Goal: Task Accomplishment & Management: Complete application form

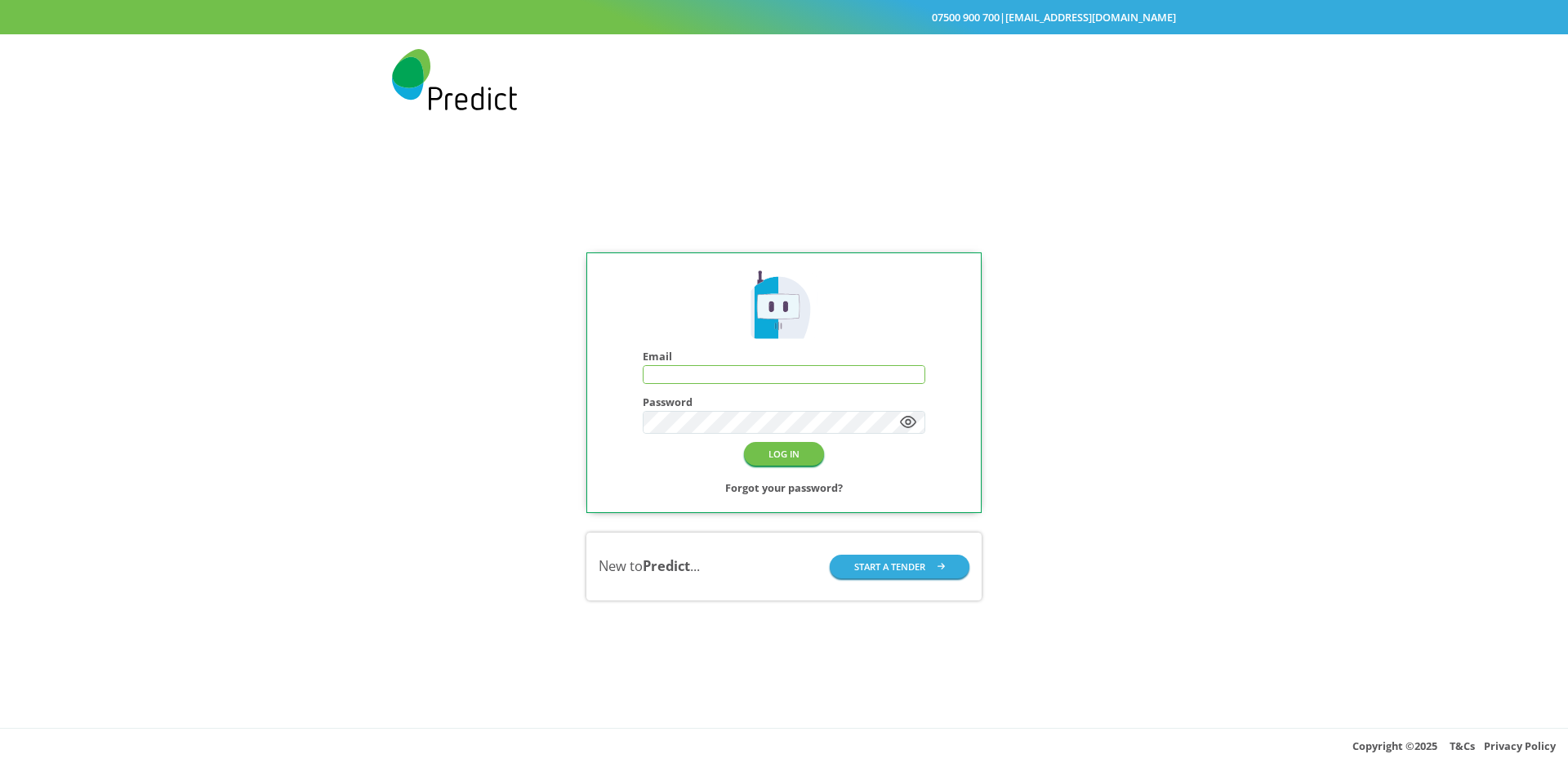
click at [783, 379] on input "text" at bounding box center [784, 374] width 281 height 18
click at [782, 465] on button "LOG IN" at bounding box center [784, 454] width 80 height 23
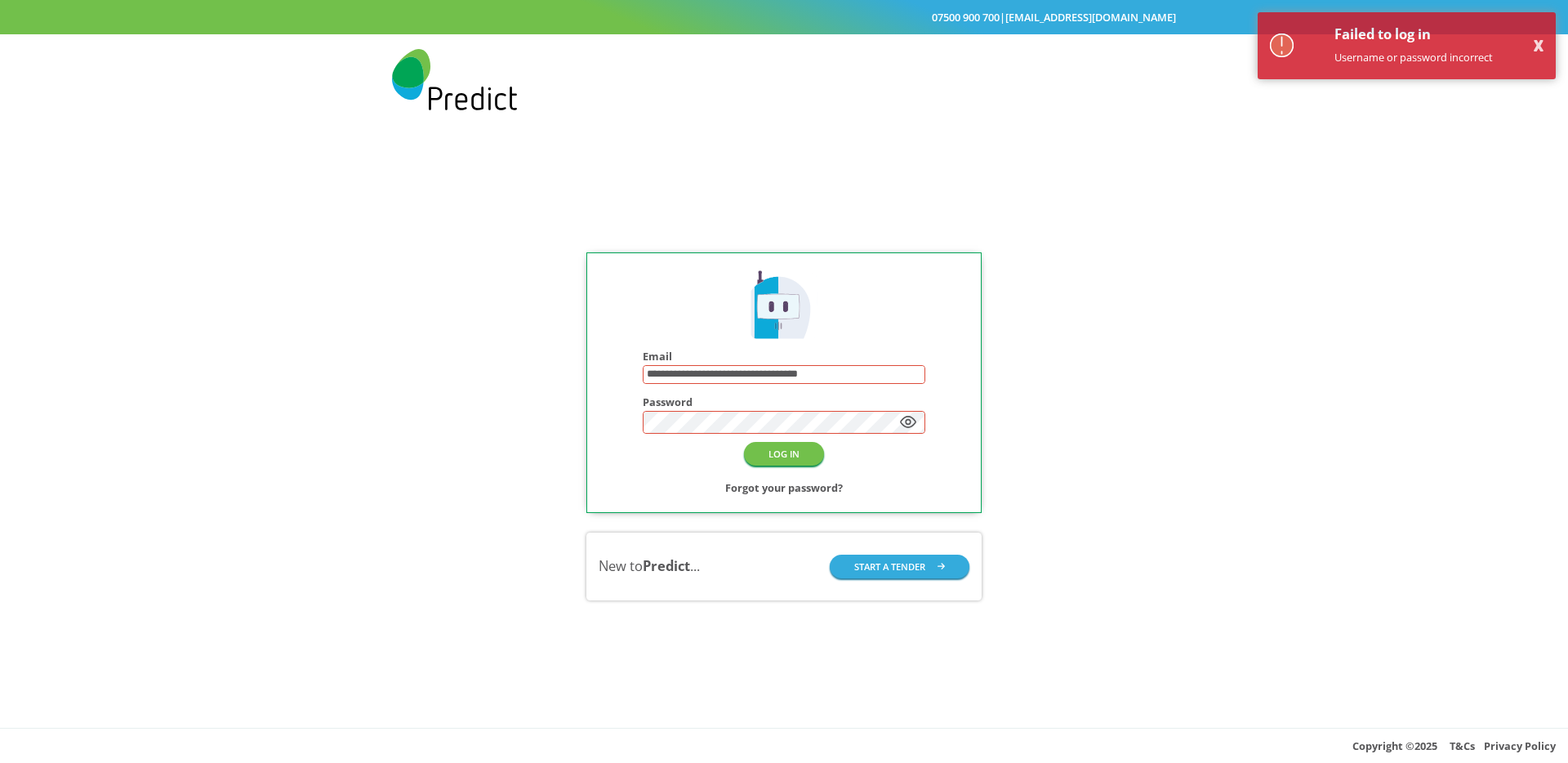
click at [827, 376] on input "**********" at bounding box center [784, 374] width 281 height 18
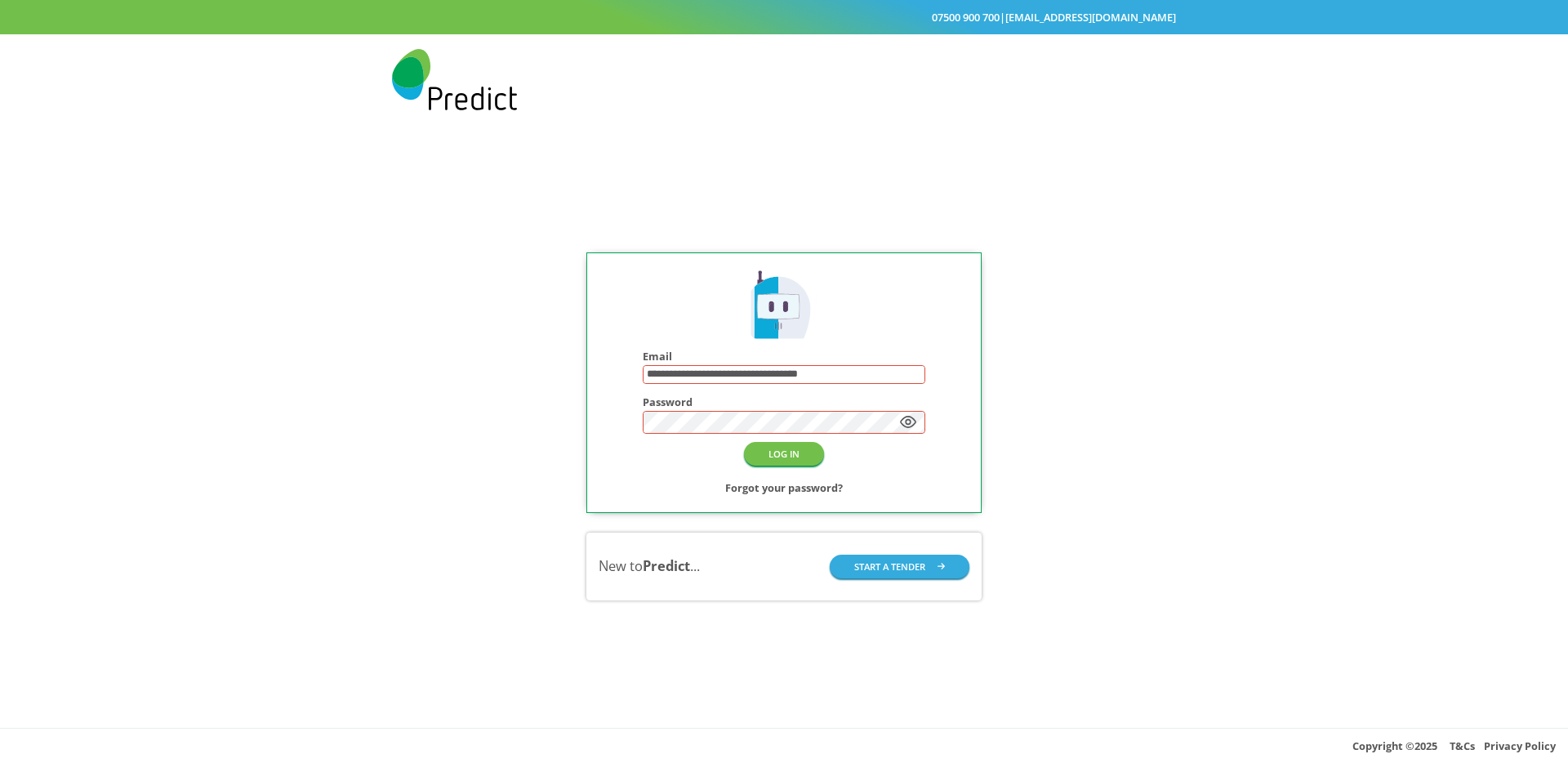
type input "**********"
click at [804, 458] on button "LOG IN" at bounding box center [784, 454] width 80 height 23
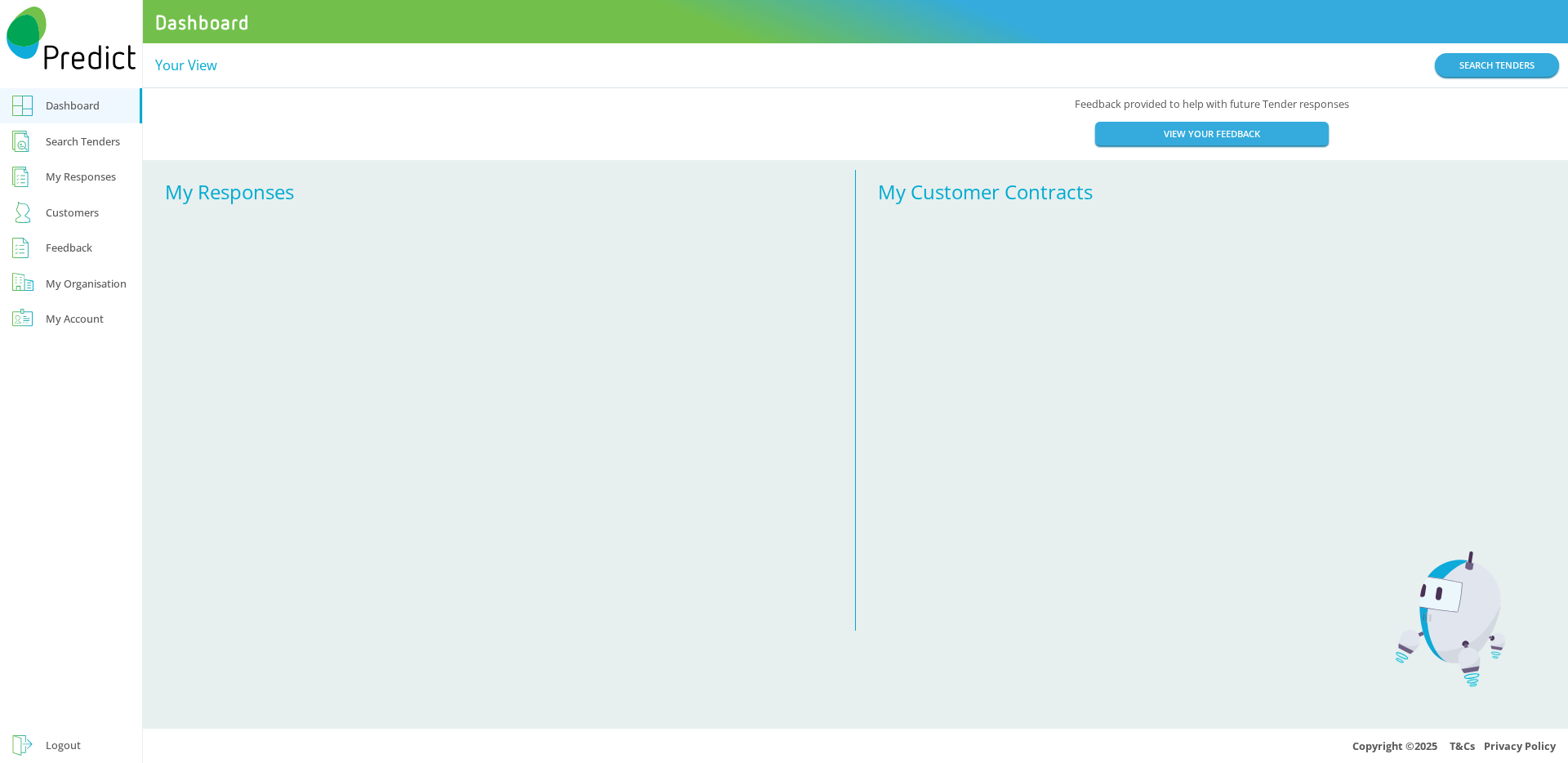
click at [94, 144] on div "Search Tenders" at bounding box center [83, 140] width 74 height 19
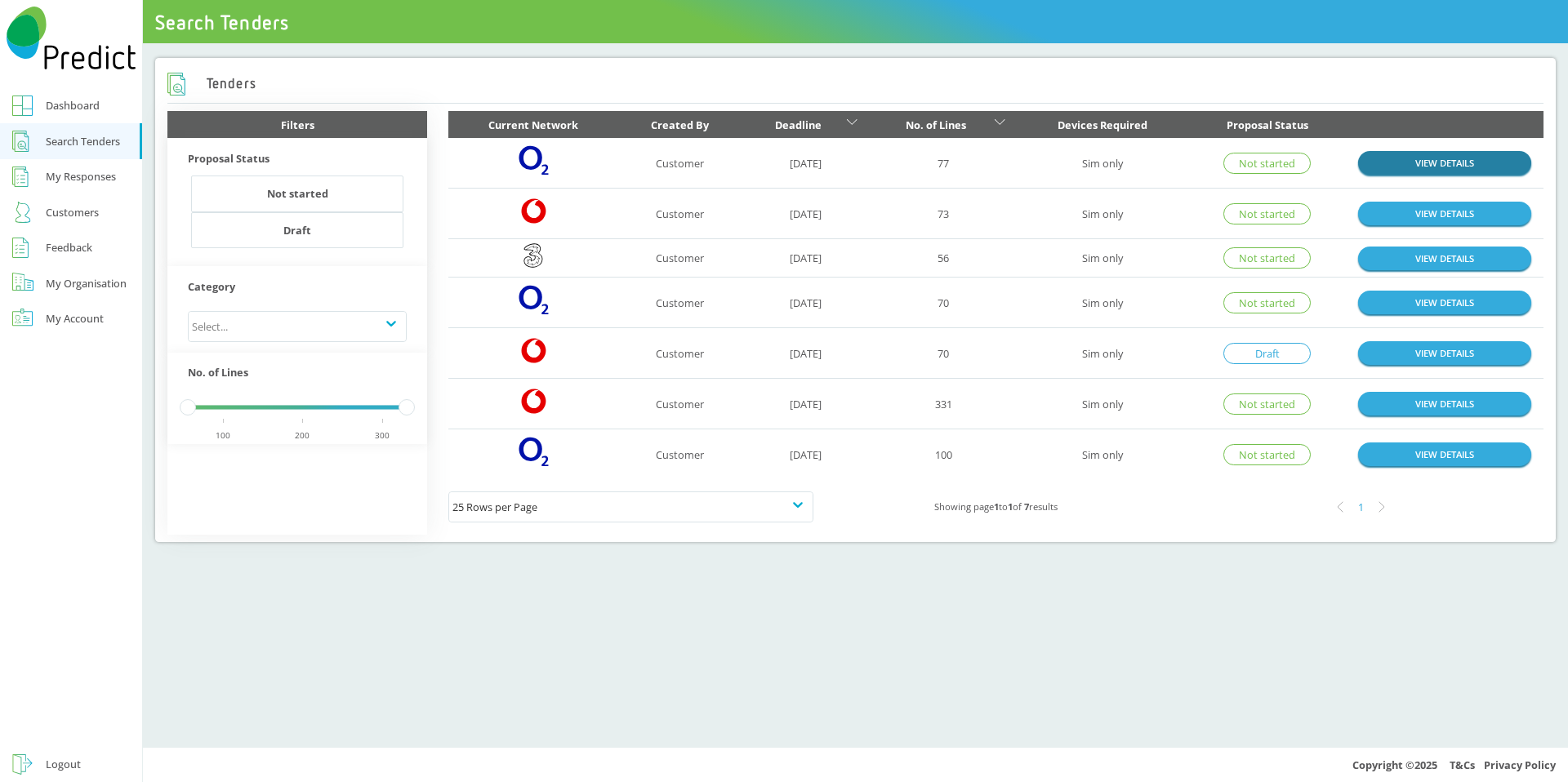
click at [1403, 161] on link "VIEW DETAILS" at bounding box center [1444, 163] width 173 height 23
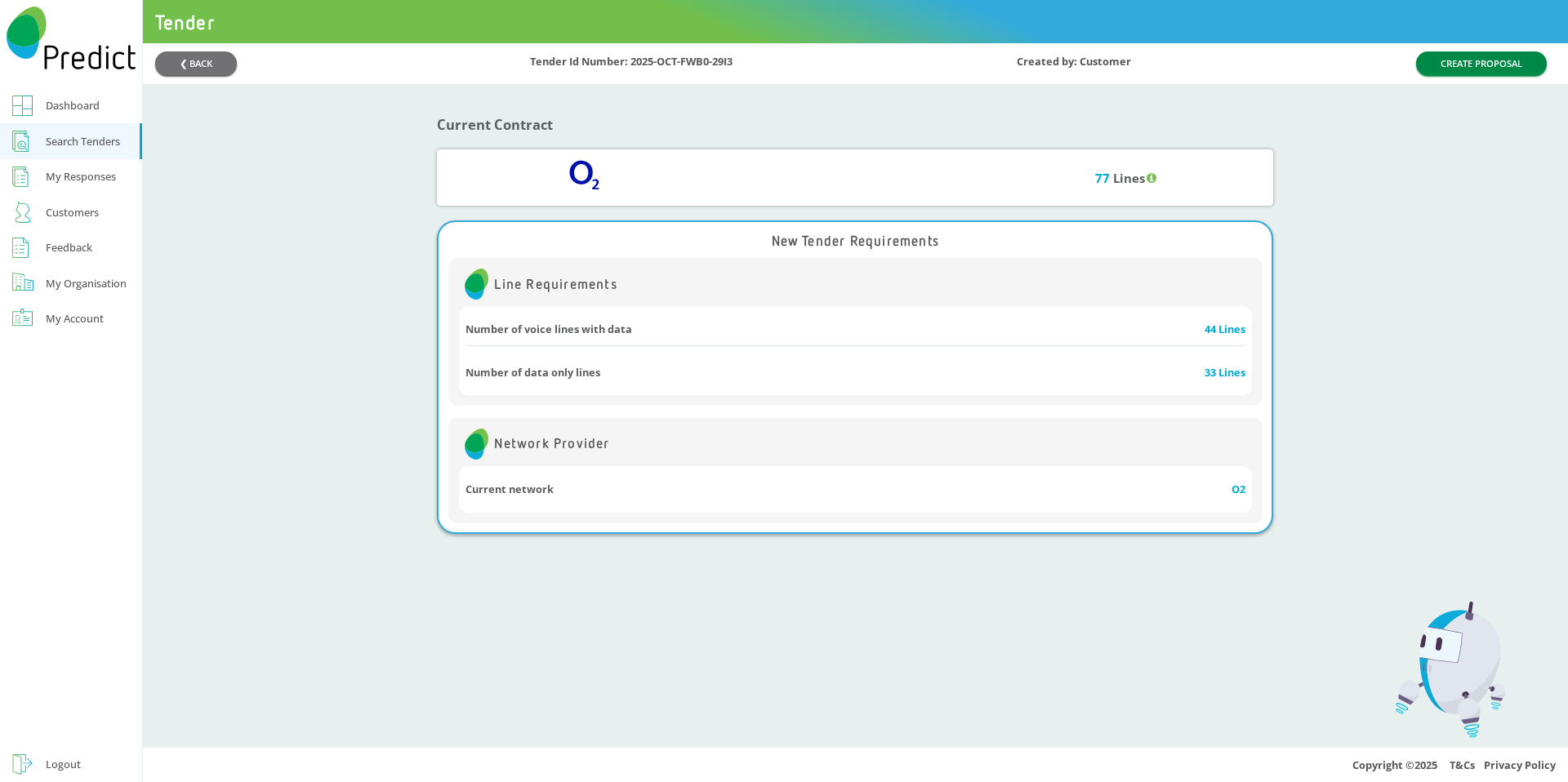
click at [1452, 69] on button "CREATE PROPOSAL" at bounding box center [1481, 63] width 130 height 23
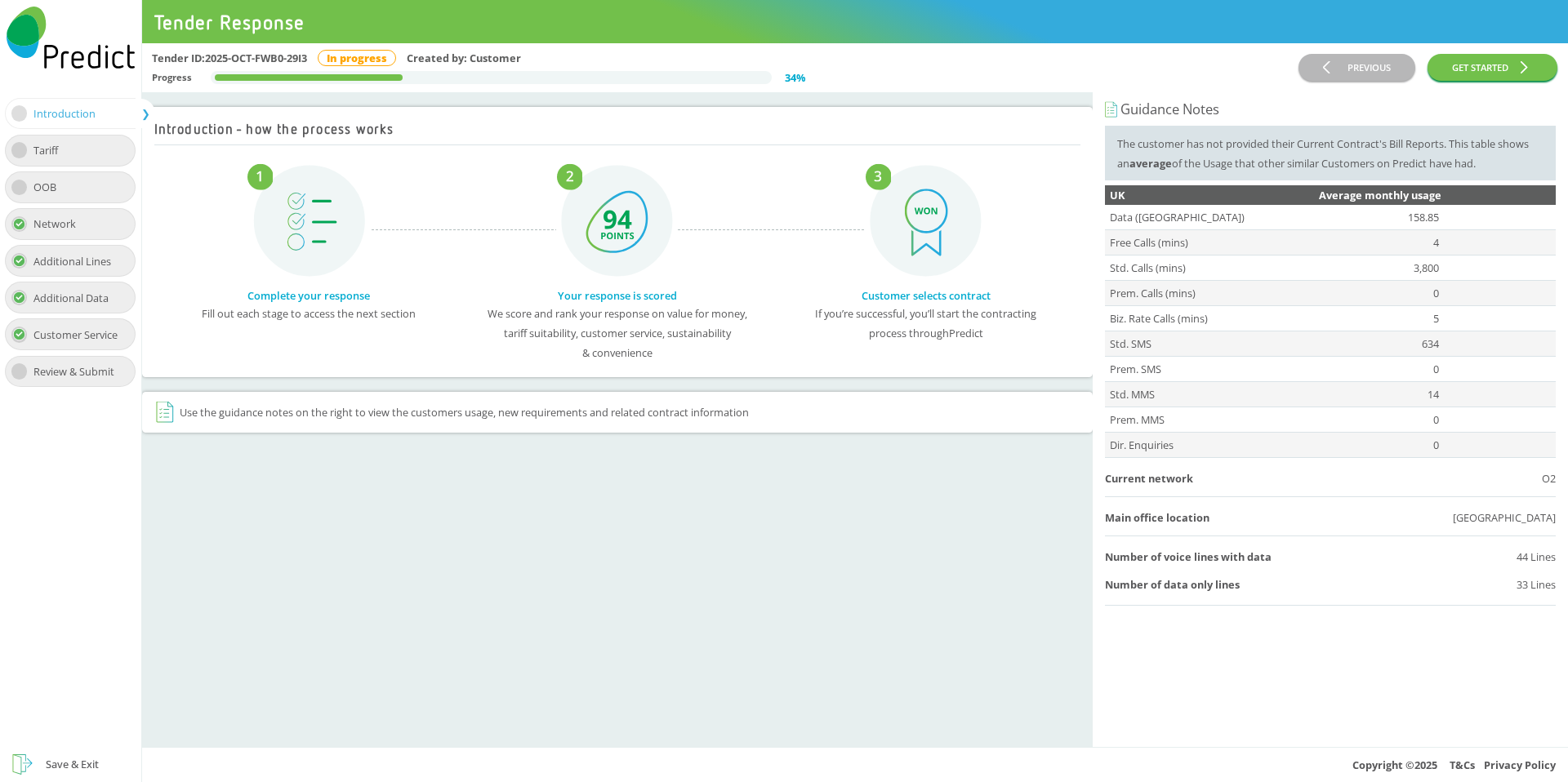
click at [76, 144] on div "Tariff" at bounding box center [70, 150] width 130 height 32
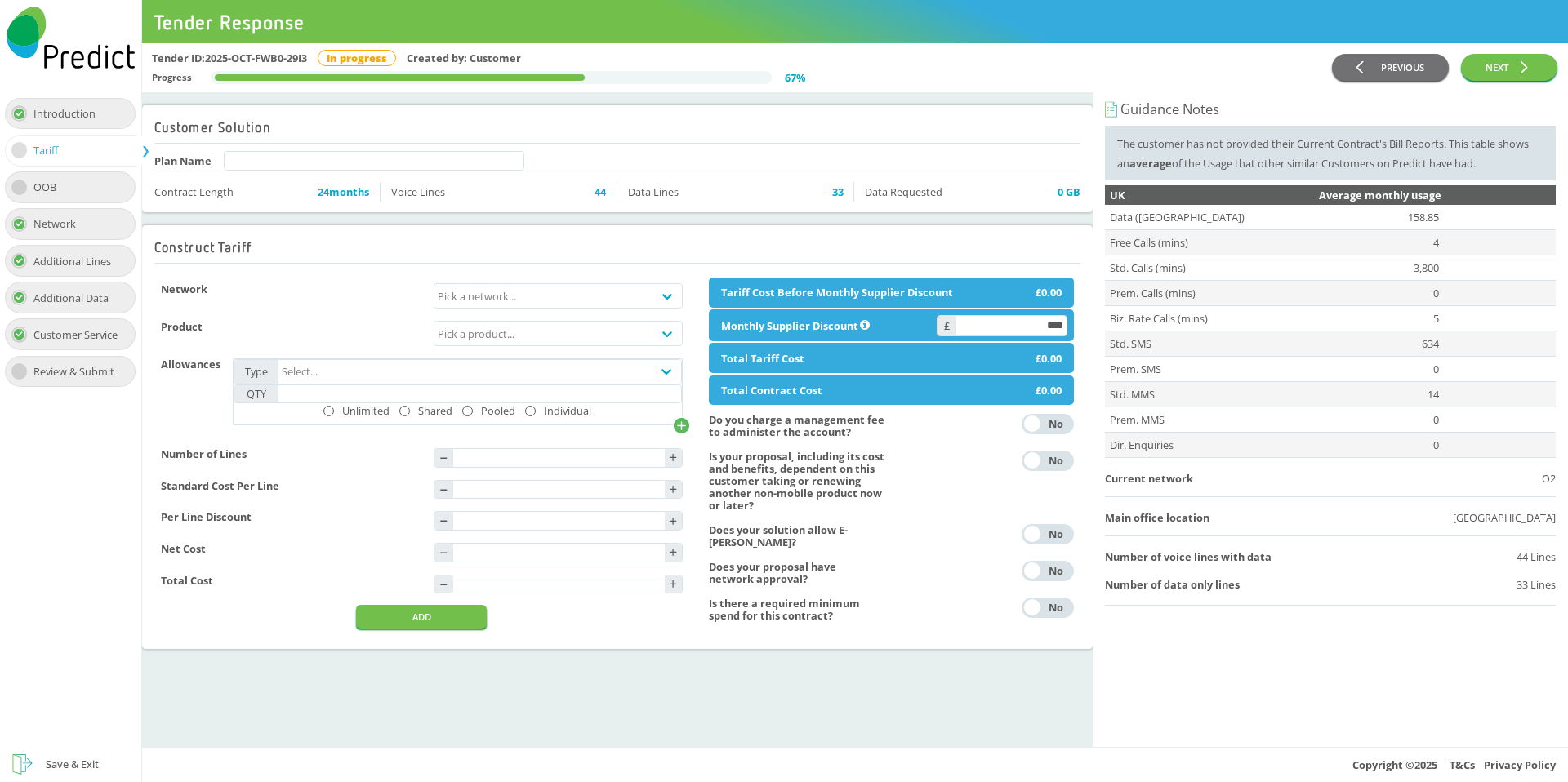
click at [80, 764] on div "Save & Exit" at bounding box center [73, 764] width 53 height 19
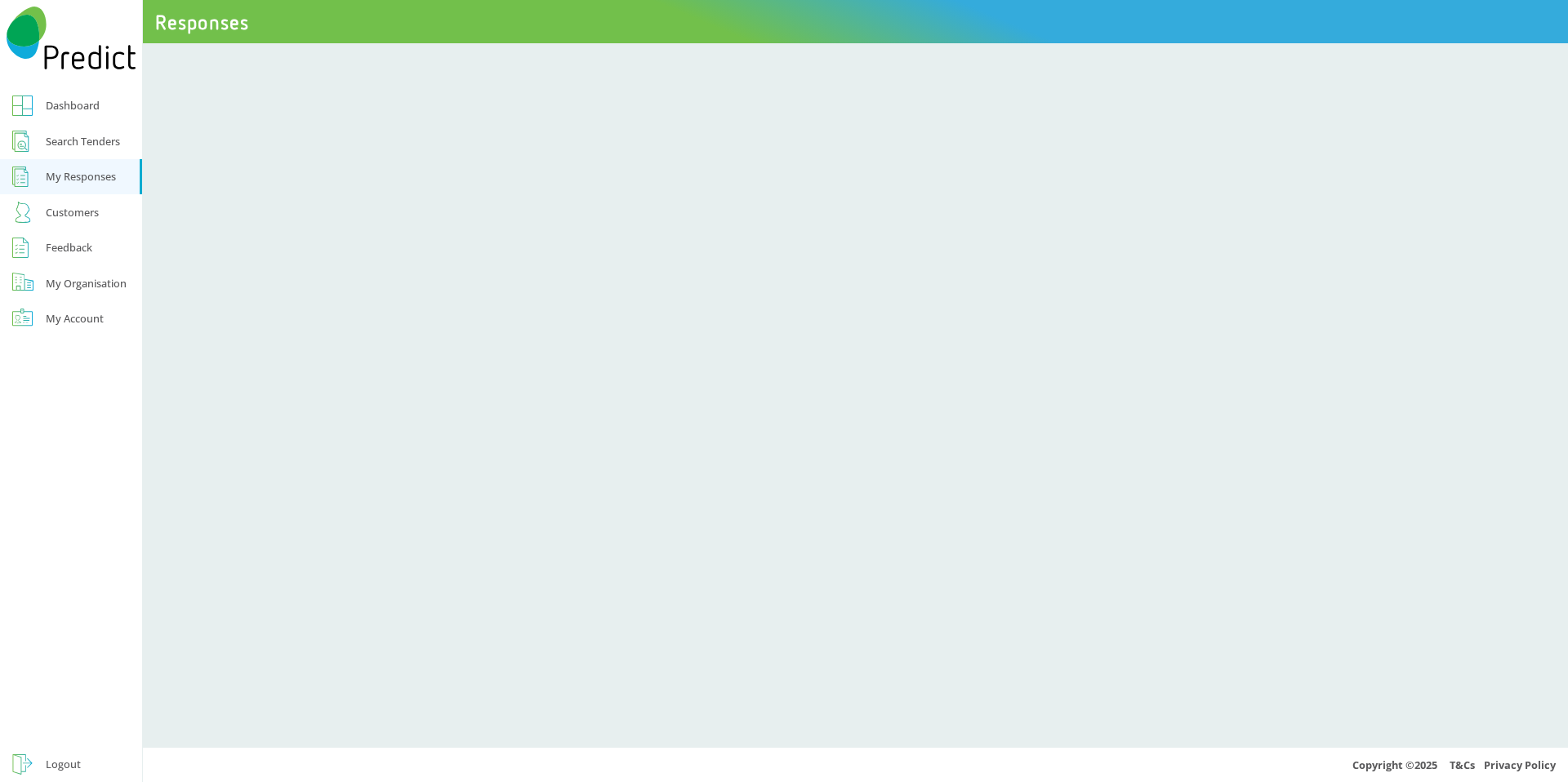
click at [71, 176] on div "My Responses" at bounding box center [81, 175] width 70 height 19
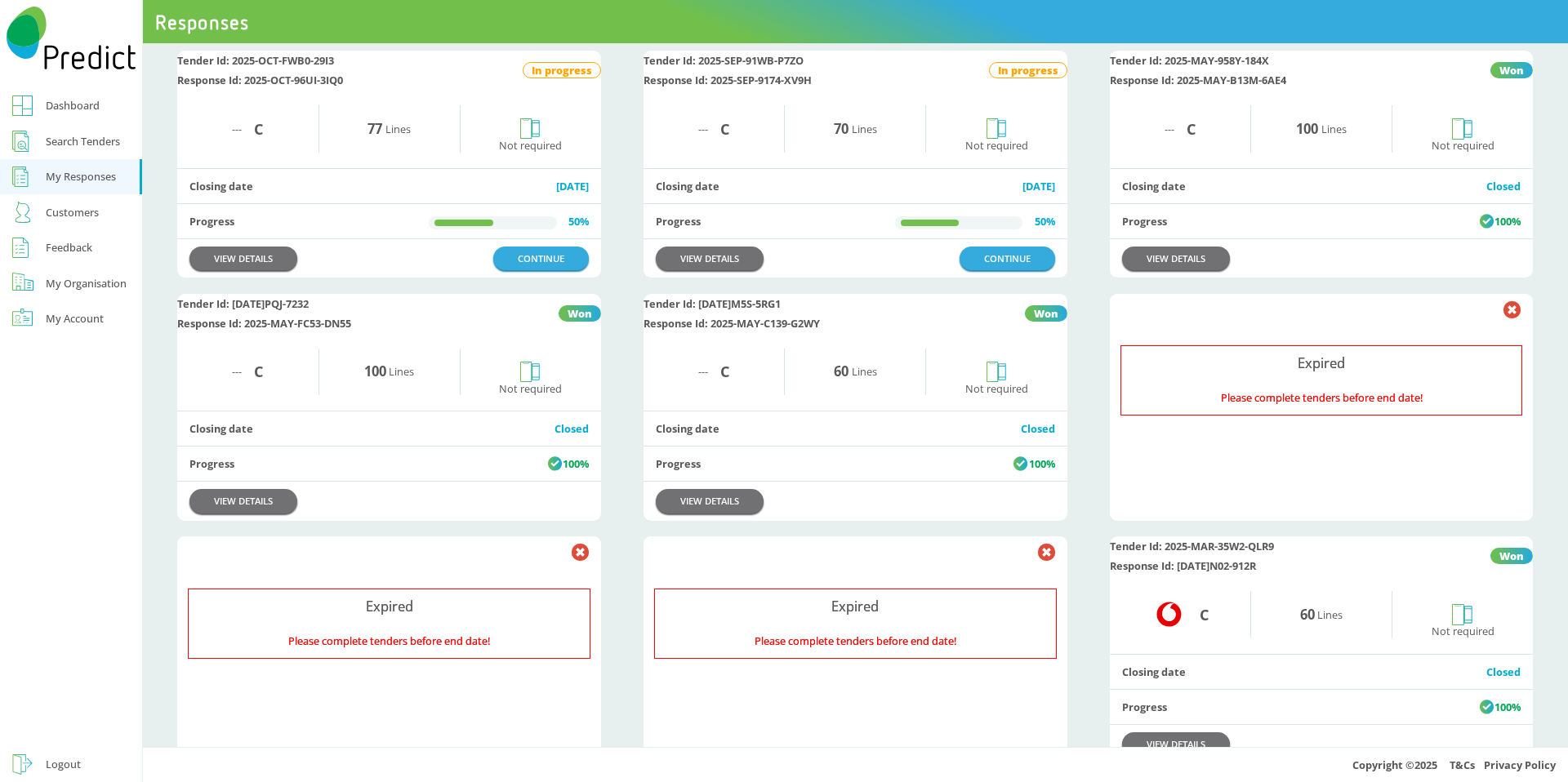
click at [89, 136] on div "Search Tenders" at bounding box center [83, 140] width 74 height 19
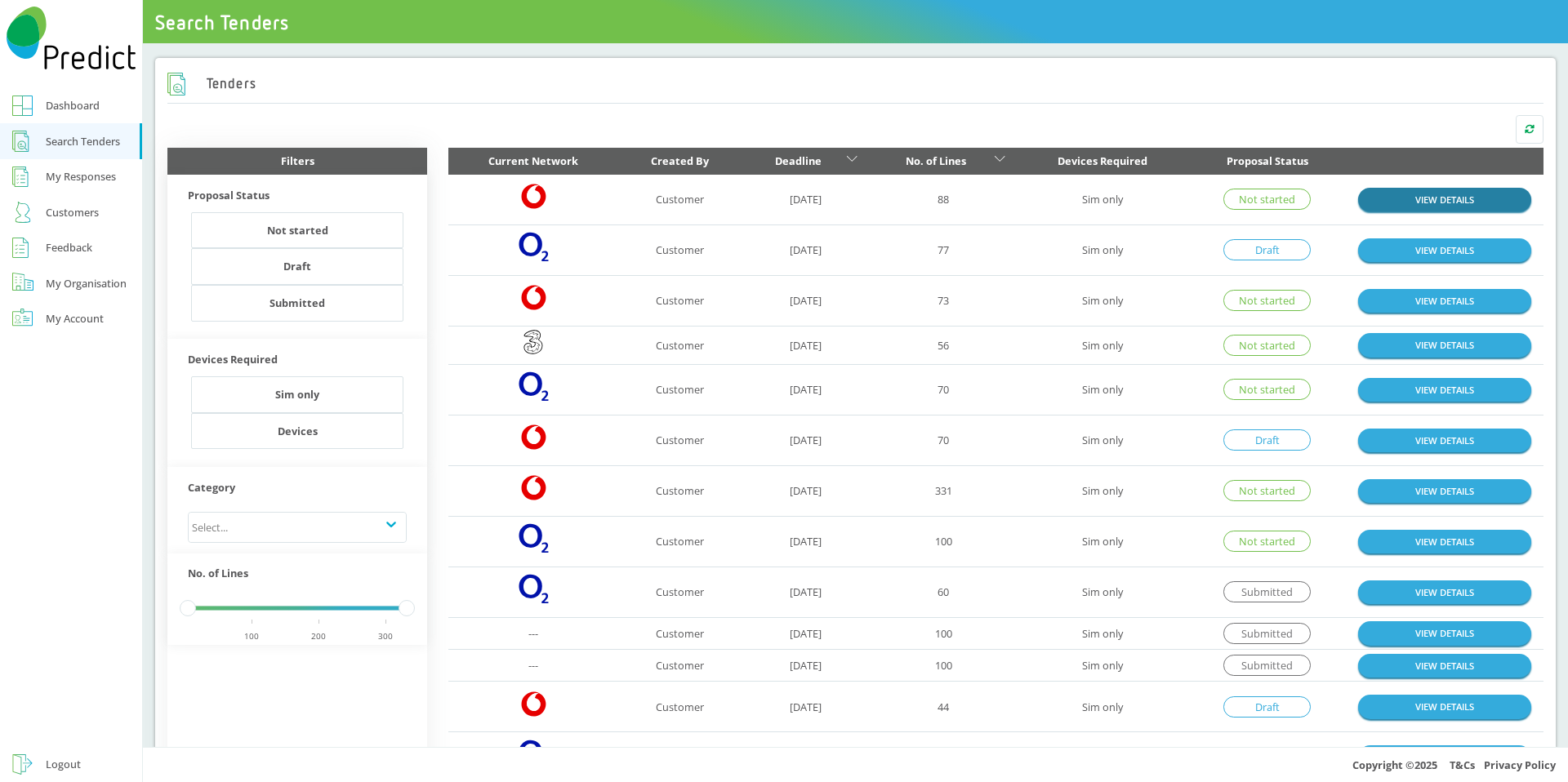
click at [1403, 201] on link "VIEW DETAILS" at bounding box center [1444, 200] width 173 height 23
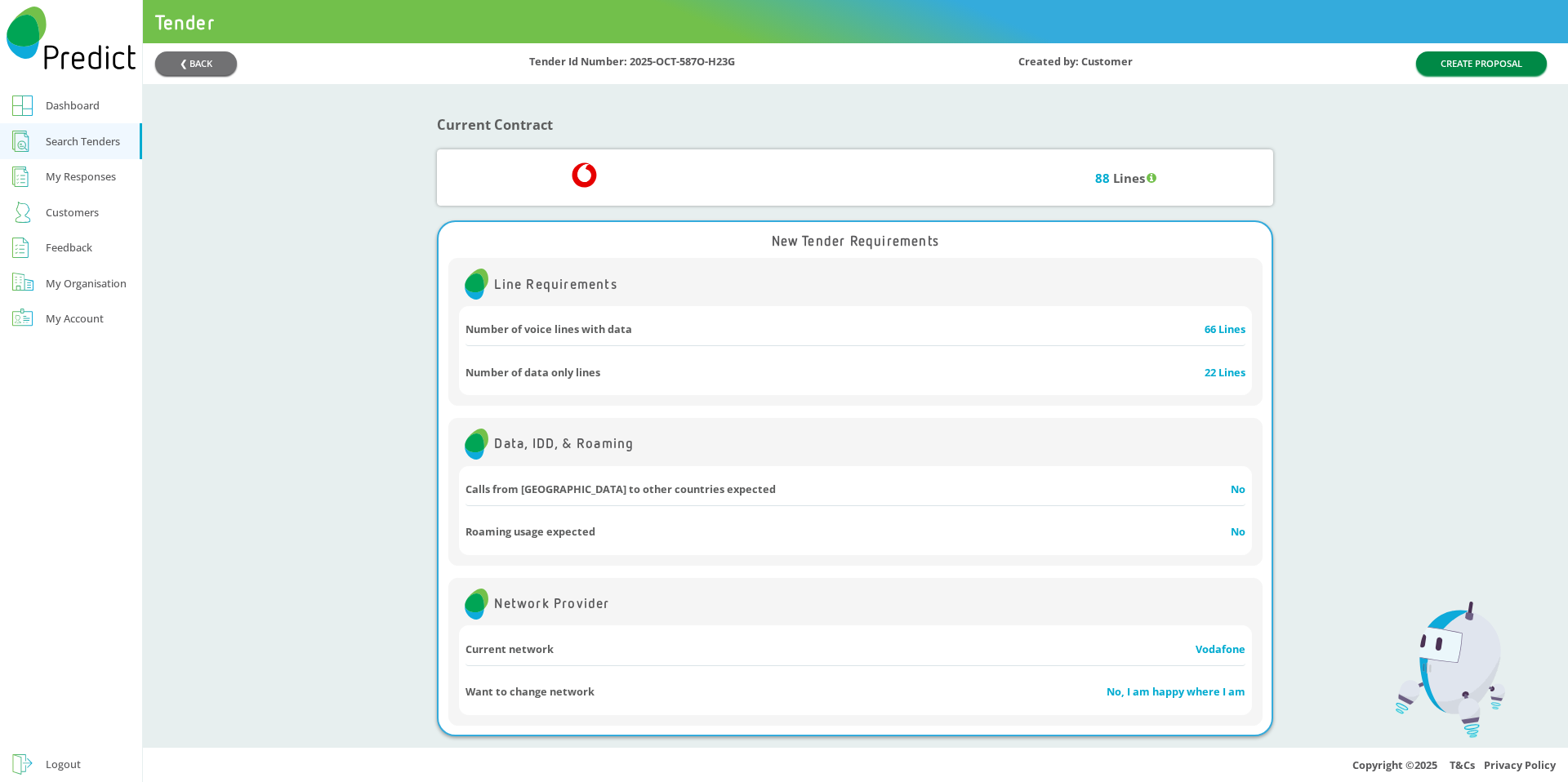
click at [1465, 65] on button "CREATE PROPOSAL" at bounding box center [1481, 63] width 130 height 23
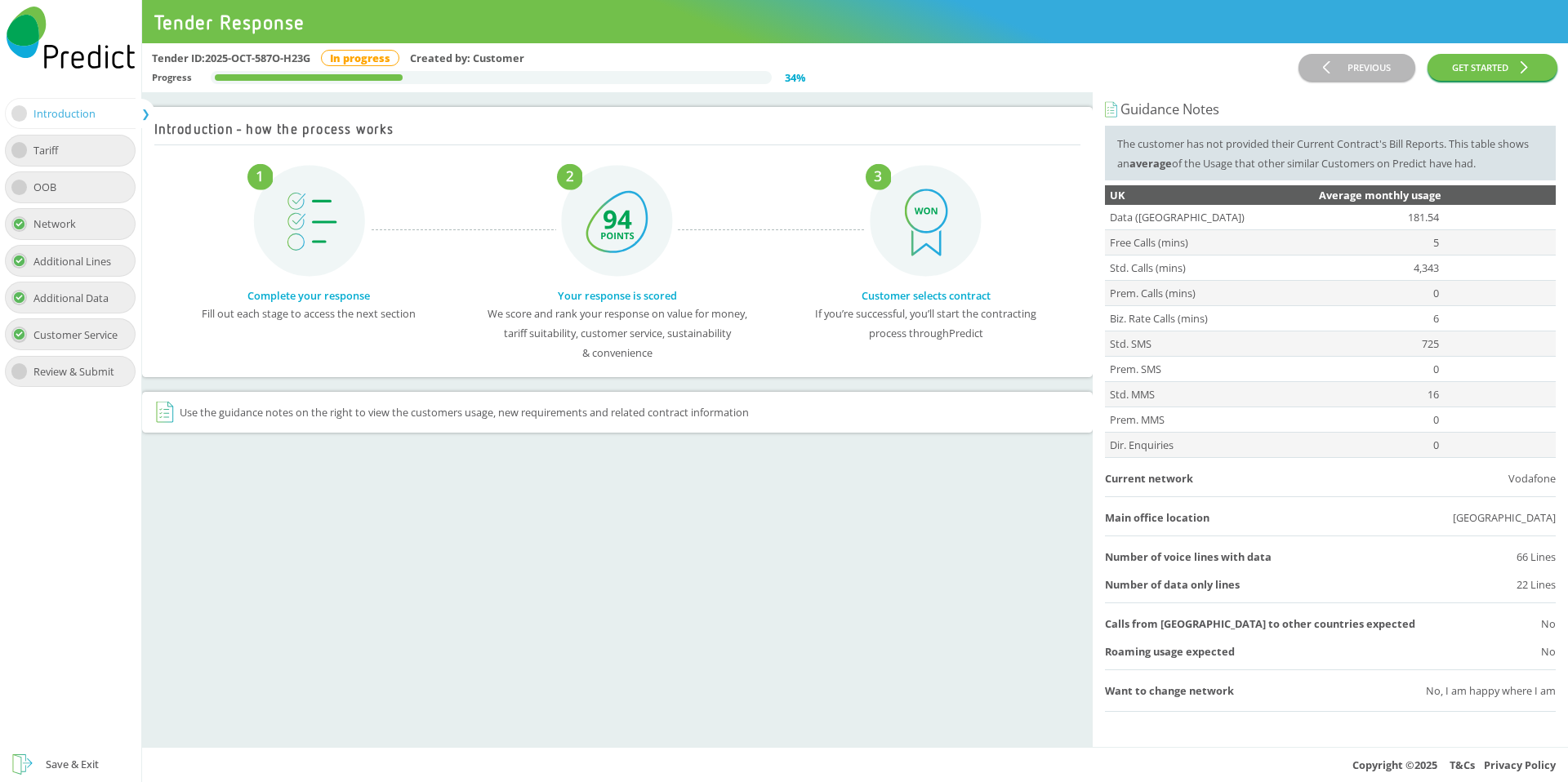
click at [70, 150] on div "Tariff" at bounding box center [52, 150] width 37 height 19
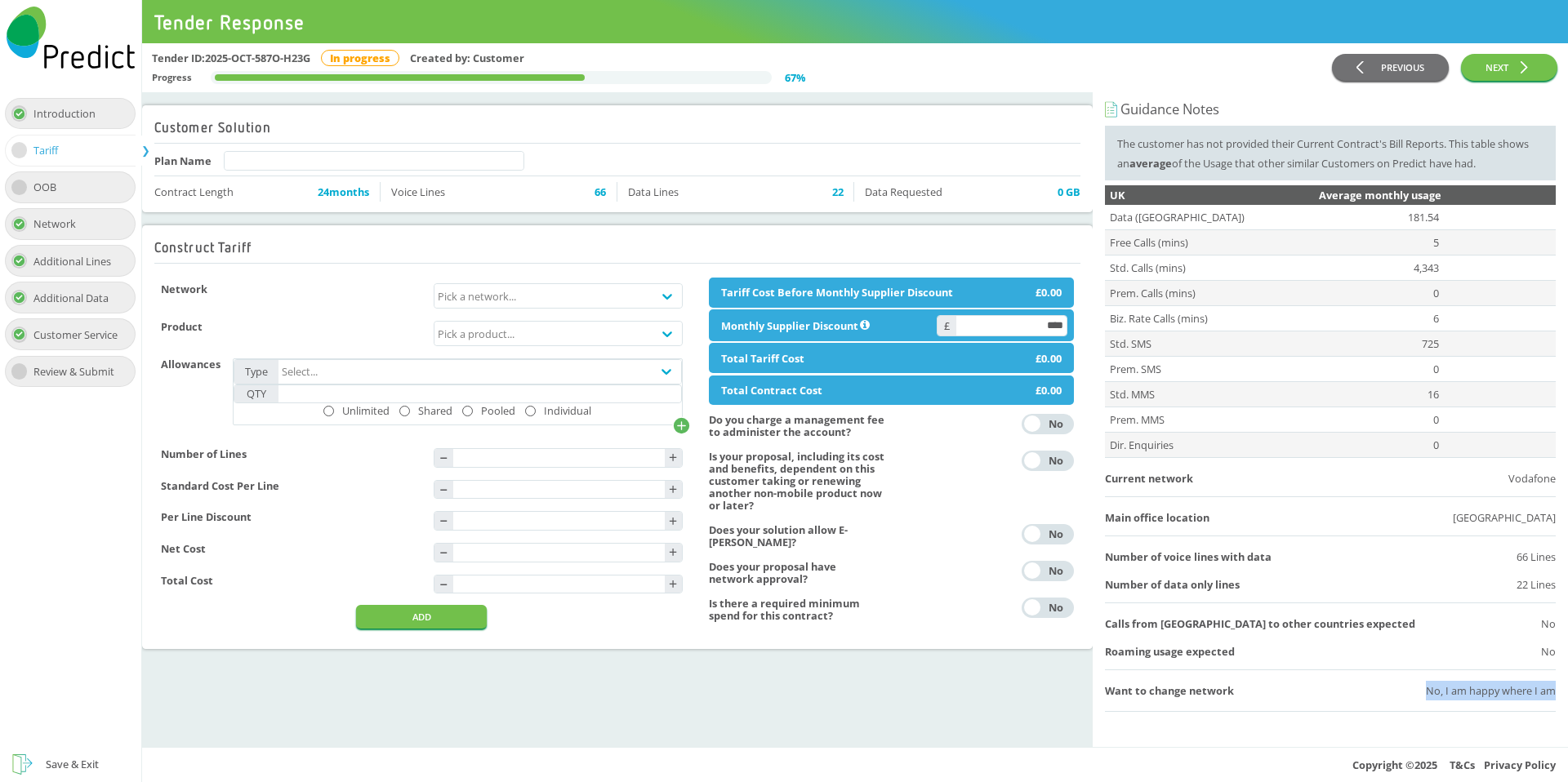
copy div "No, I am happy where I am"
drag, startPoint x: 1397, startPoint y: 693, endPoint x: 1551, endPoint y: 708, distance: 154.7
click at [1551, 708] on div "Guidance Notes The customer has not provided their Current Contract's Bill Repo…" at bounding box center [1330, 405] width 476 height 627
click at [87, 754] on div "Save & Exit" at bounding box center [73, 764] width 53 height 19
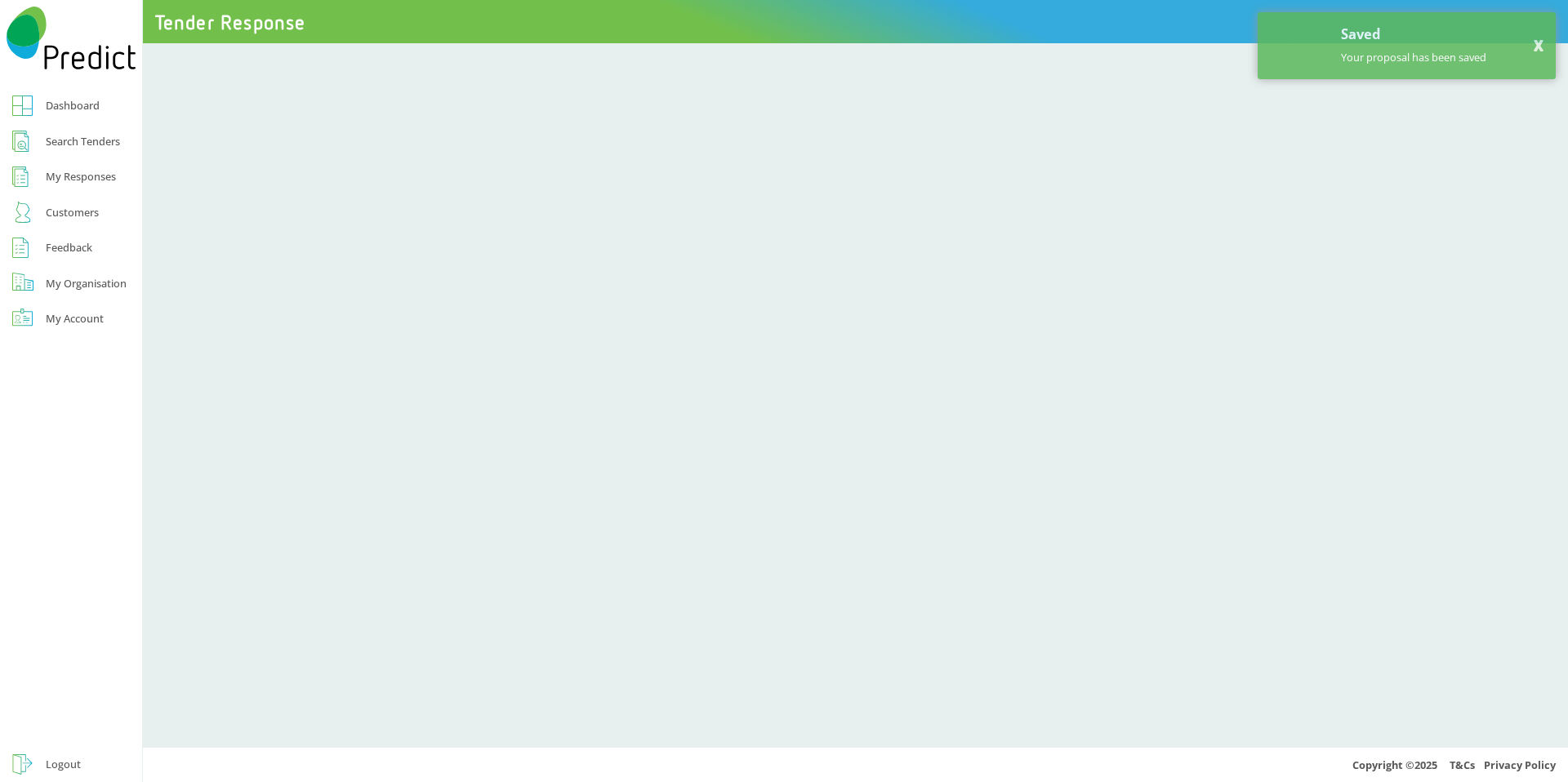
click at [69, 128] on link "Search Tenders" at bounding box center [71, 141] width 142 height 36
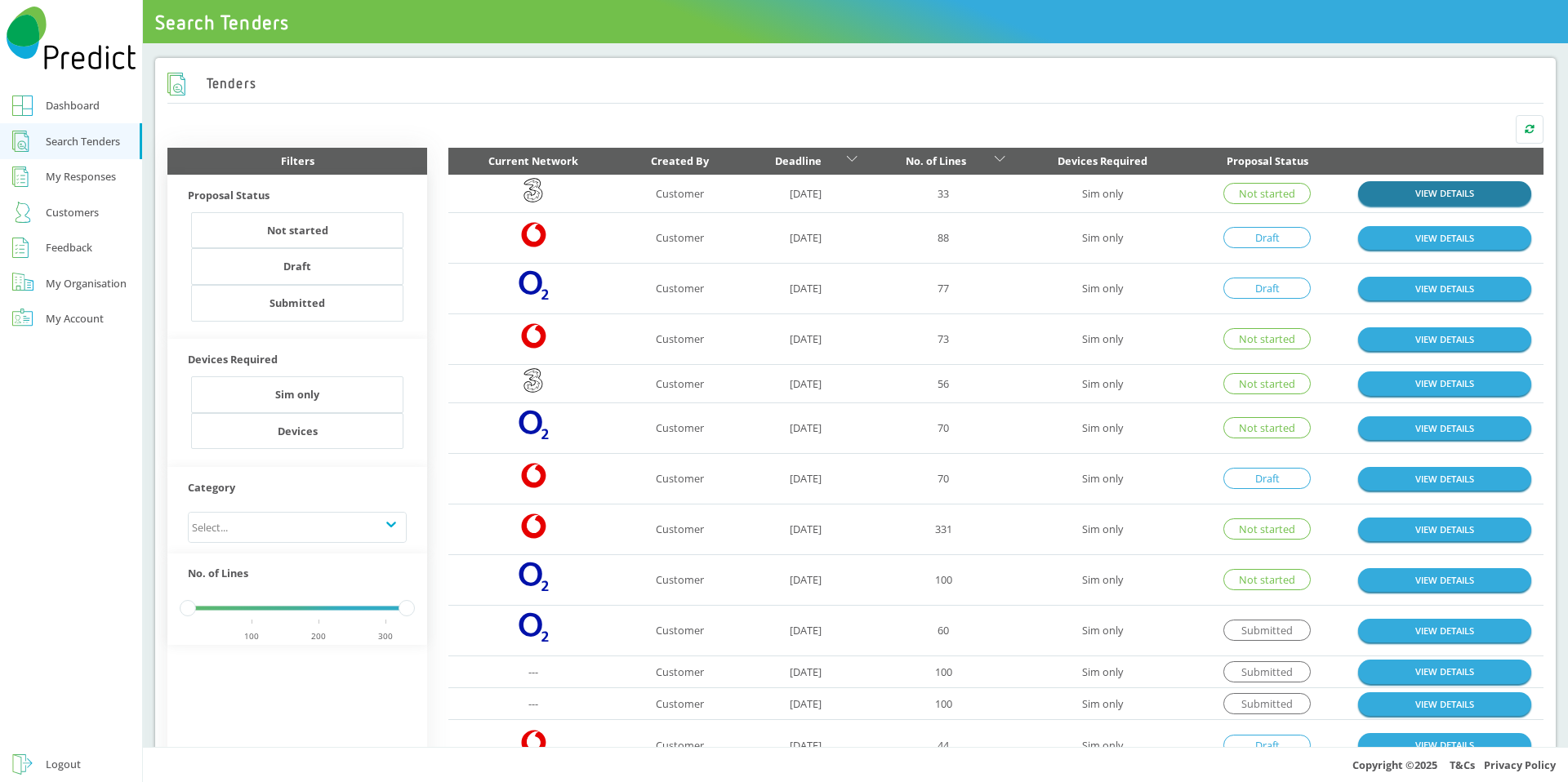
click at [1481, 190] on link "VIEW DETAILS" at bounding box center [1444, 193] width 173 height 23
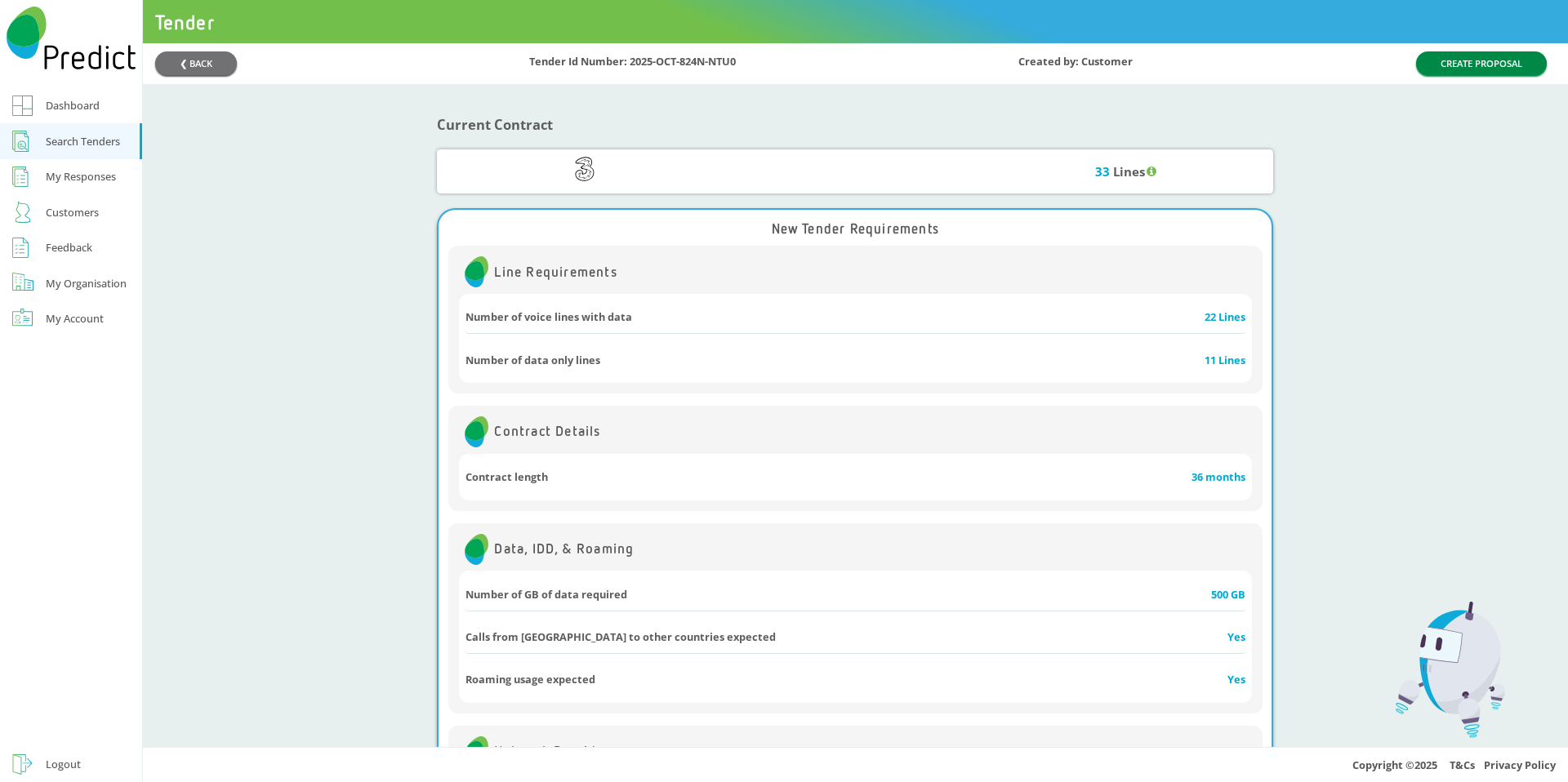
click at [1508, 64] on button "CREATE PROPOSAL" at bounding box center [1481, 63] width 130 height 23
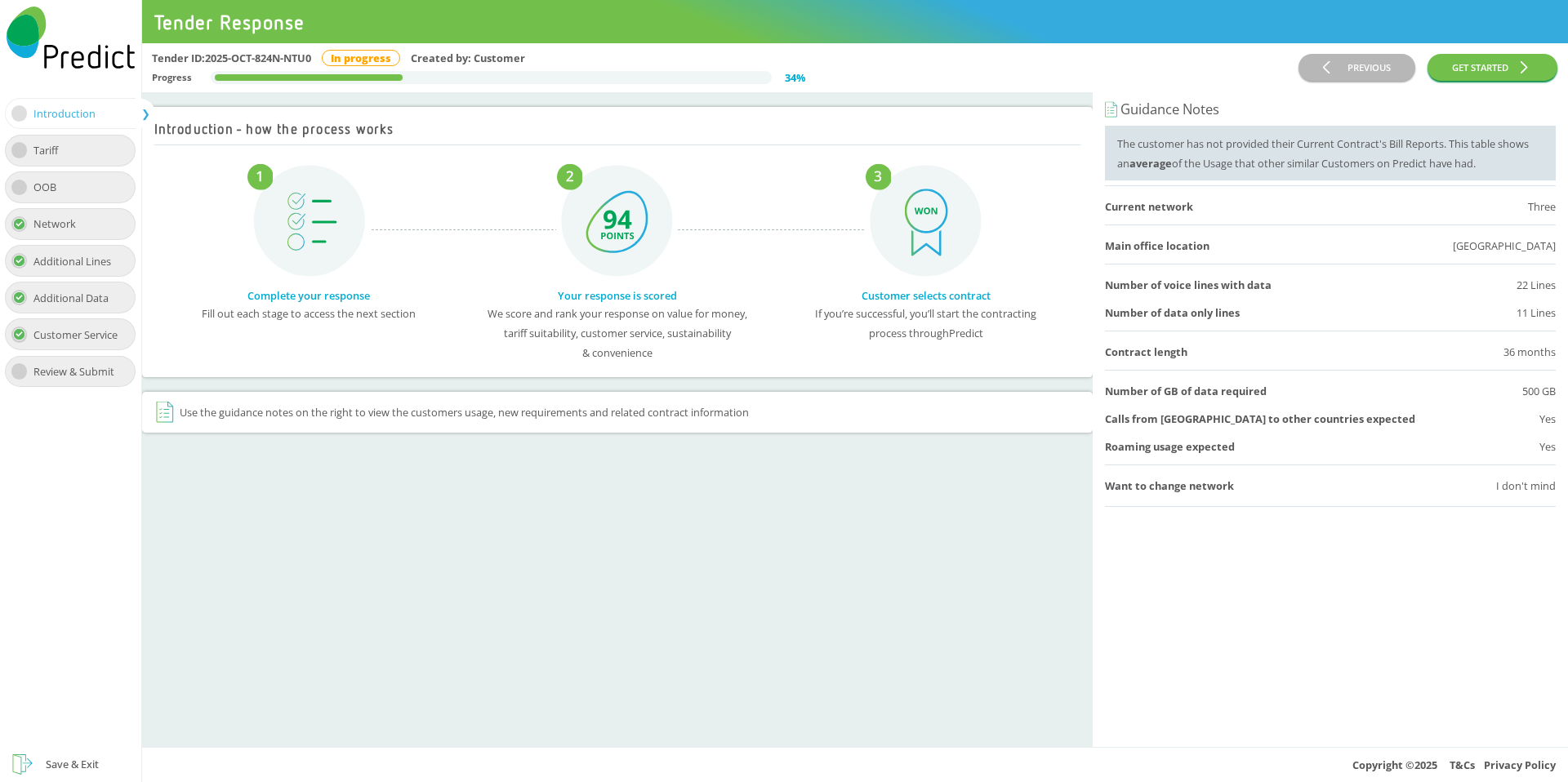
click at [93, 155] on div "Tariff" at bounding box center [70, 150] width 130 height 32
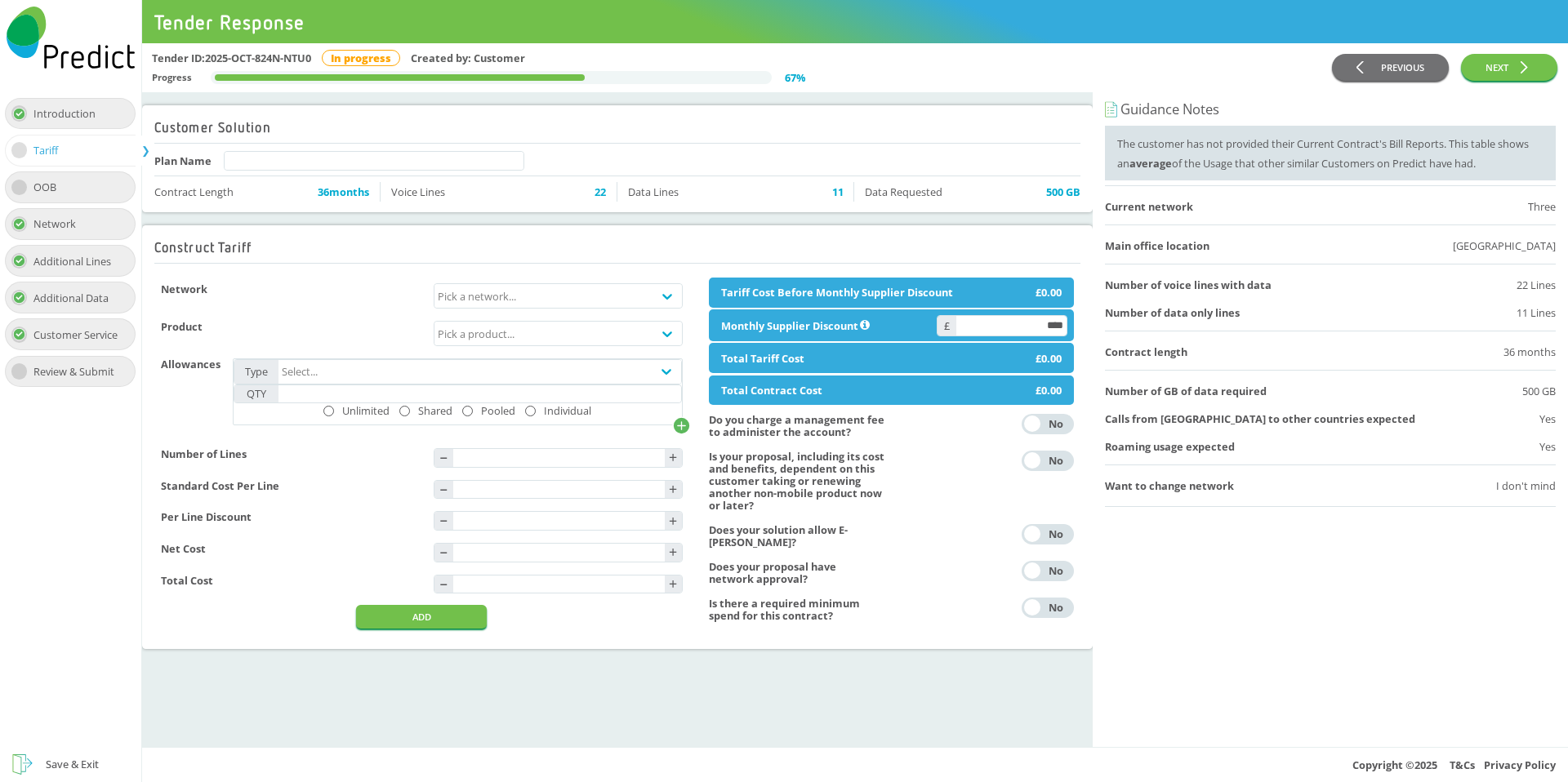
click at [1308, 480] on div "Want to change network I don't mind" at bounding box center [1330, 485] width 451 height 19
click at [74, 756] on div "Save & Exit" at bounding box center [73, 764] width 53 height 19
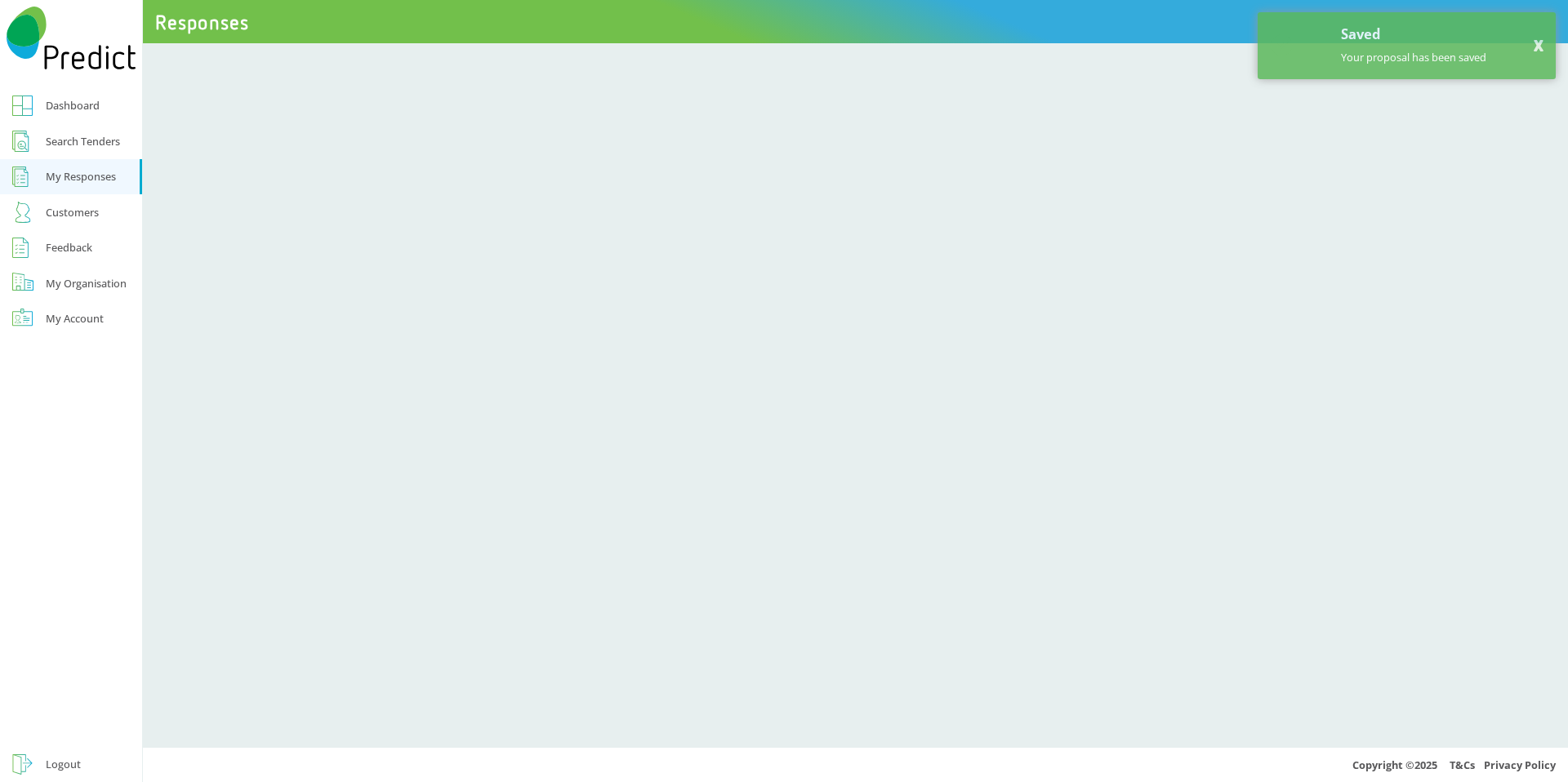
click at [78, 147] on div "Search Tenders" at bounding box center [83, 140] width 74 height 19
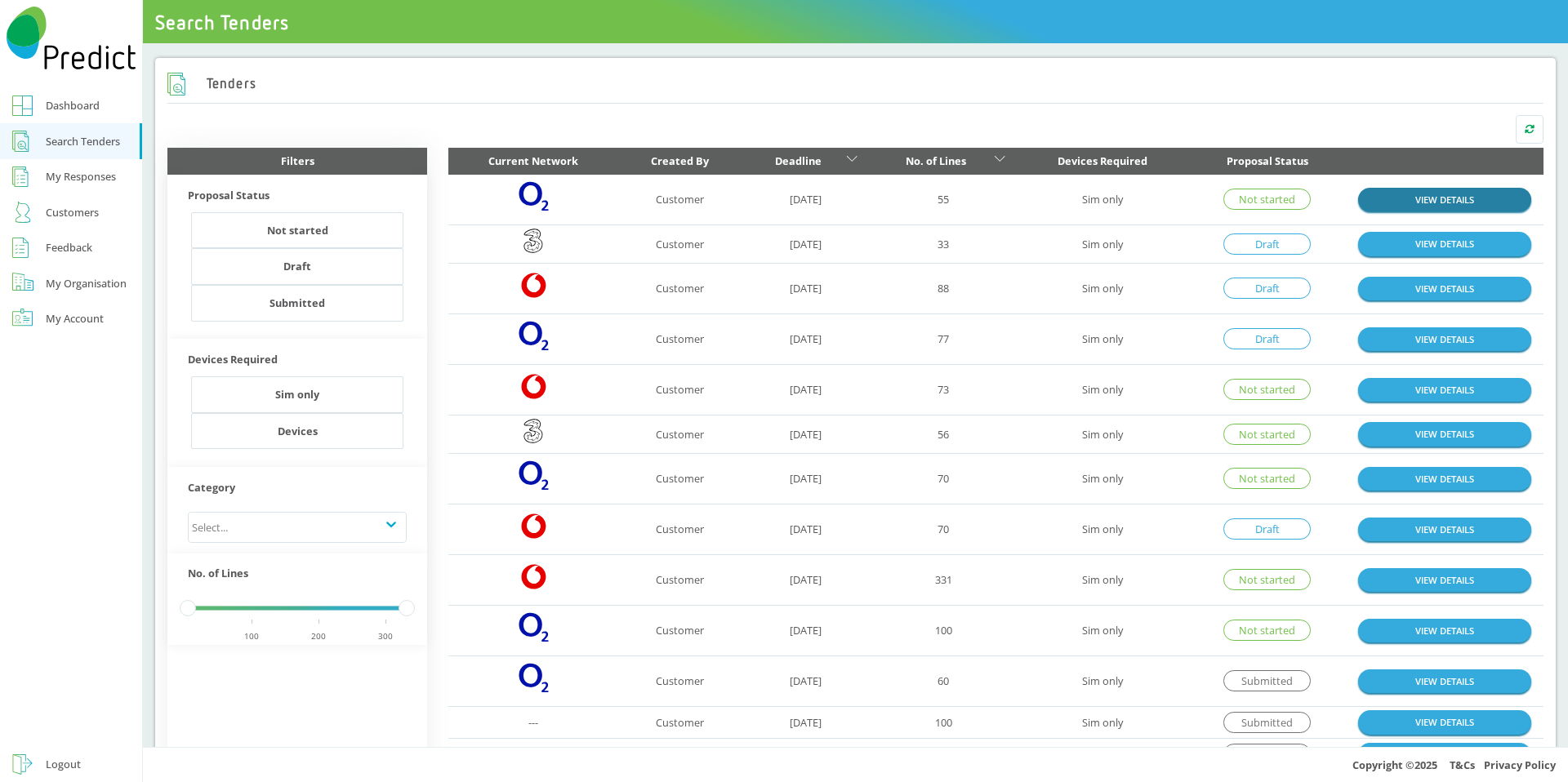
click at [1376, 199] on link "VIEW DETAILS" at bounding box center [1444, 200] width 173 height 23
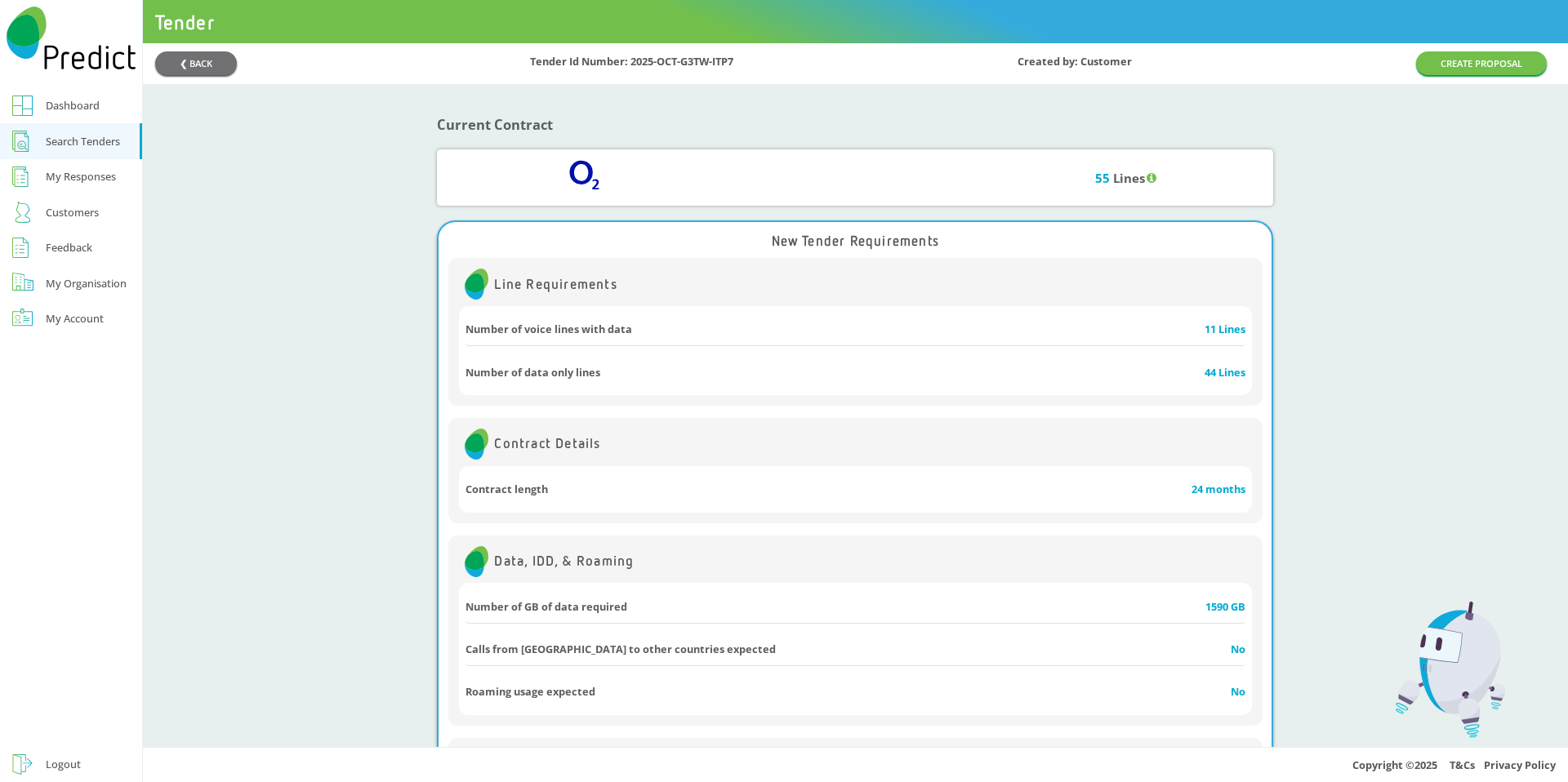
click at [1486, 75] on div "❮ BACK Tender Id Number: 2025-OCT-G3TW-ITP7 Created by: Customer CREATE PROPOSAL" at bounding box center [855, 63] width 1425 height 41
click at [1487, 67] on button "CREATE PROPOSAL" at bounding box center [1481, 63] width 130 height 23
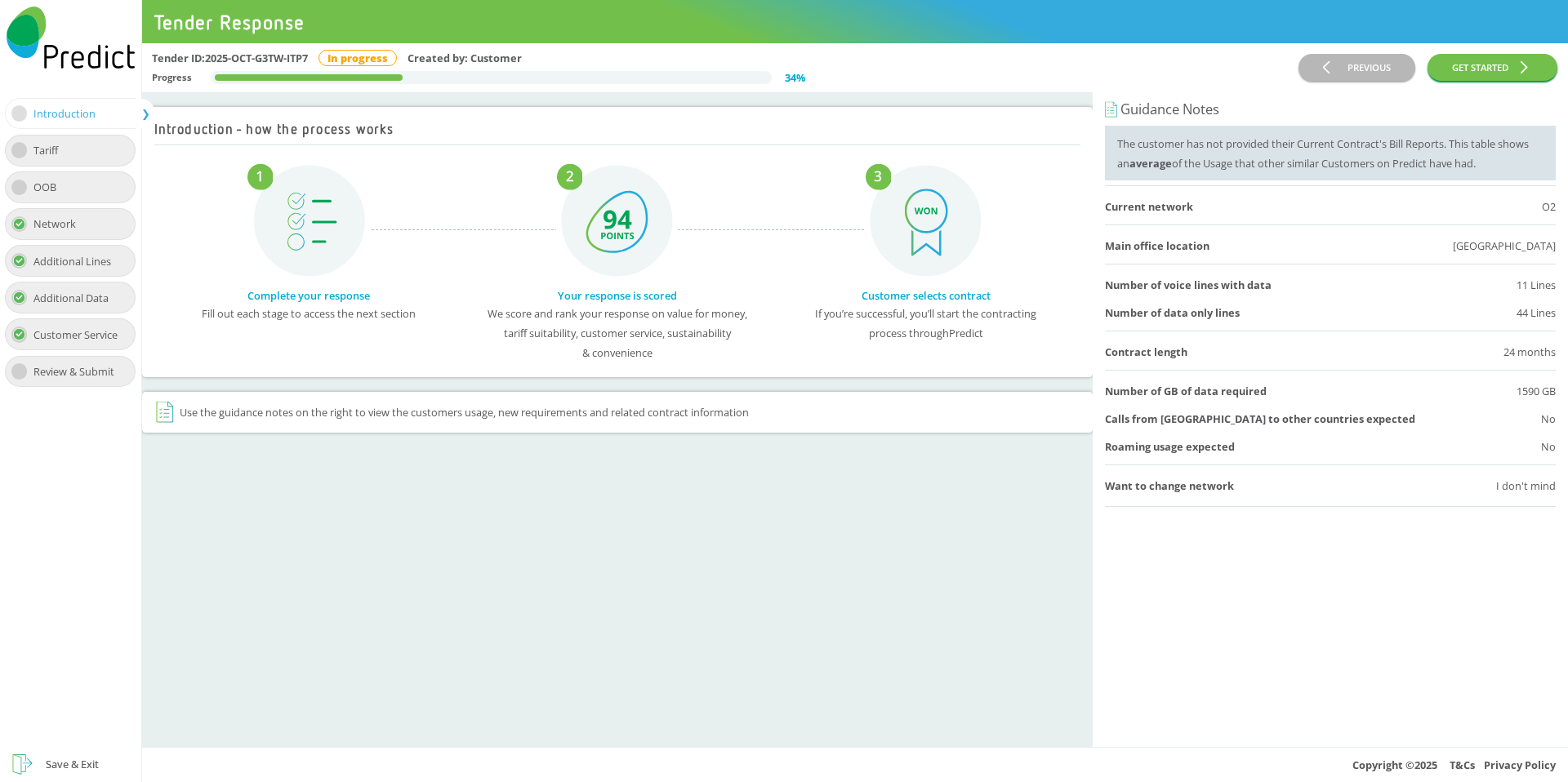
click at [96, 150] on div "Tariff" at bounding box center [70, 150] width 130 height 32
